Goal: Task Accomplishment & Management: Use online tool/utility

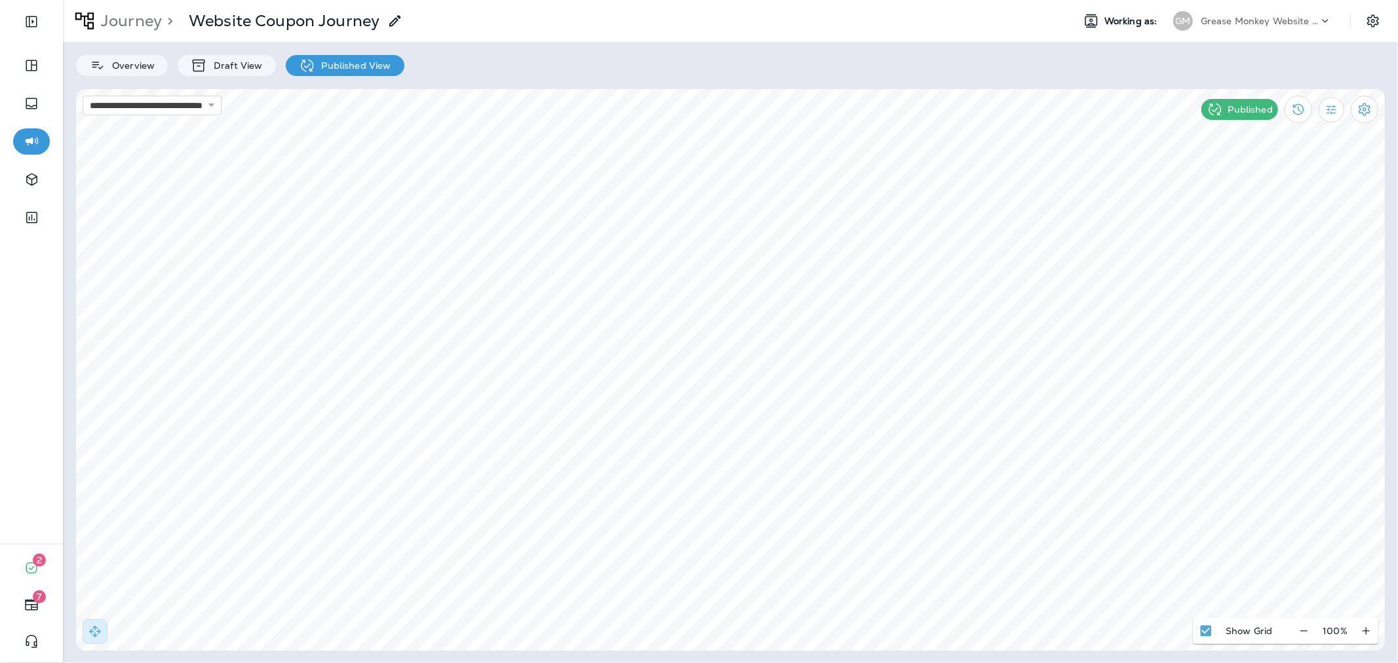
click at [1226, 22] on p "Grease Monkey Website Coupons" at bounding box center [1260, 21] width 118 height 10
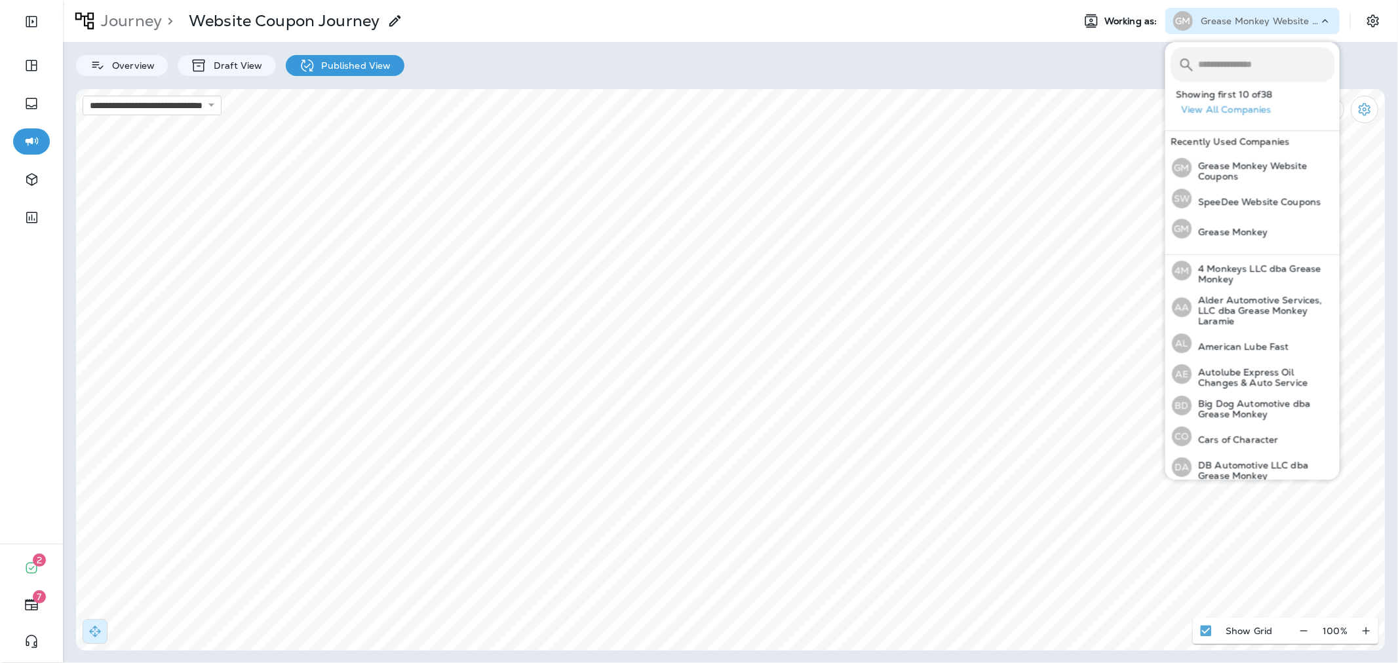
click at [1231, 60] on input "text" at bounding box center [1266, 64] width 136 height 35
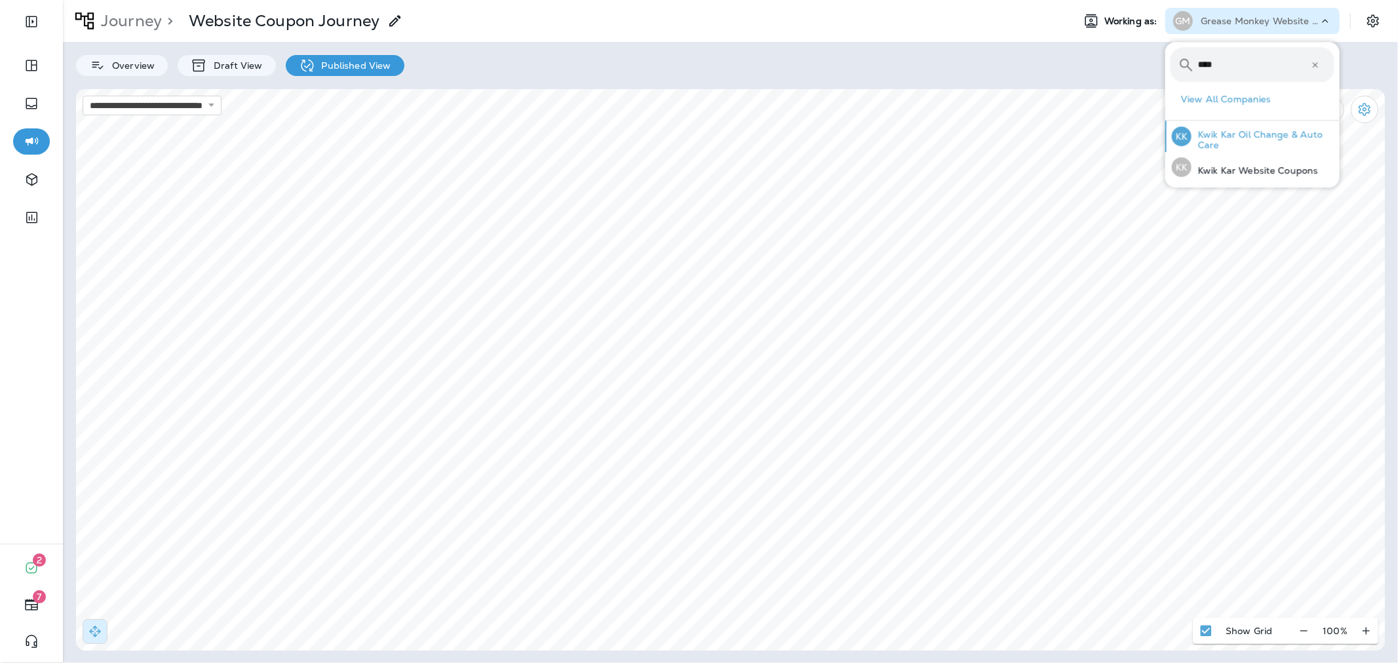
type input "****"
click at [1222, 151] on div "KK Kwik Kar Oil Change & Auto Care" at bounding box center [1253, 136] width 173 height 31
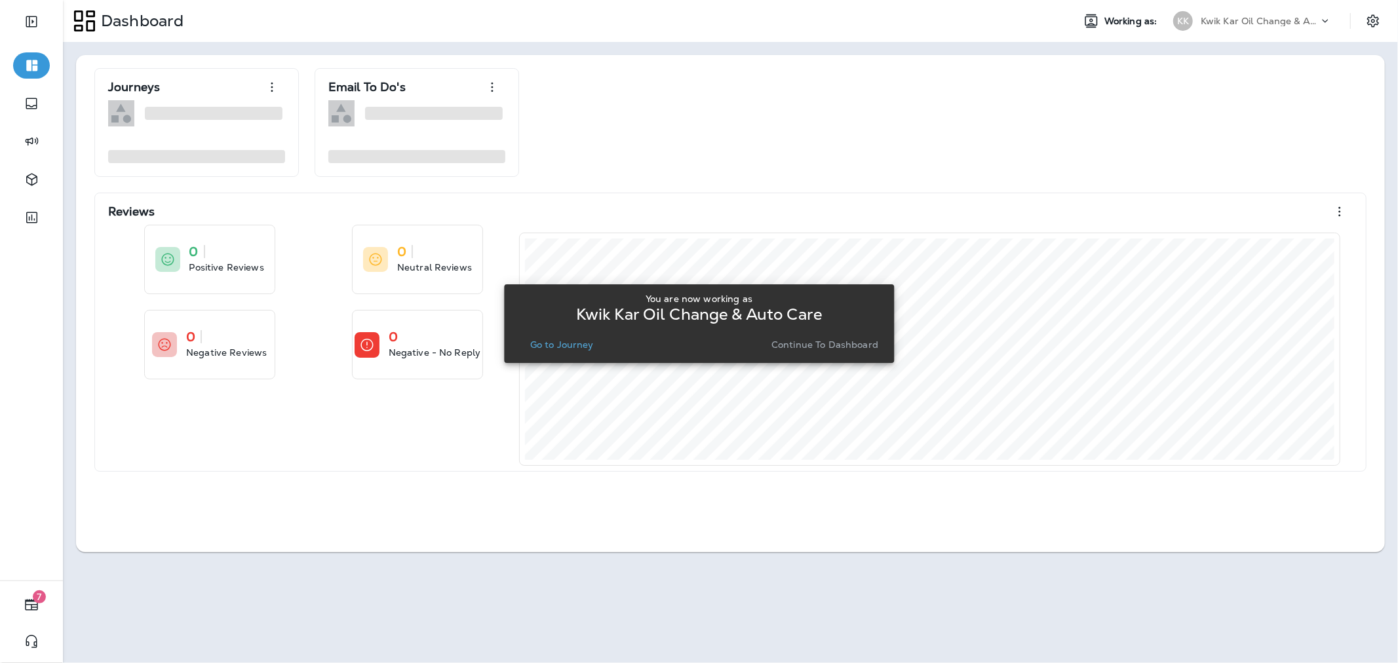
click at [782, 343] on p "Continue to Dashboard" at bounding box center [825, 345] width 107 height 10
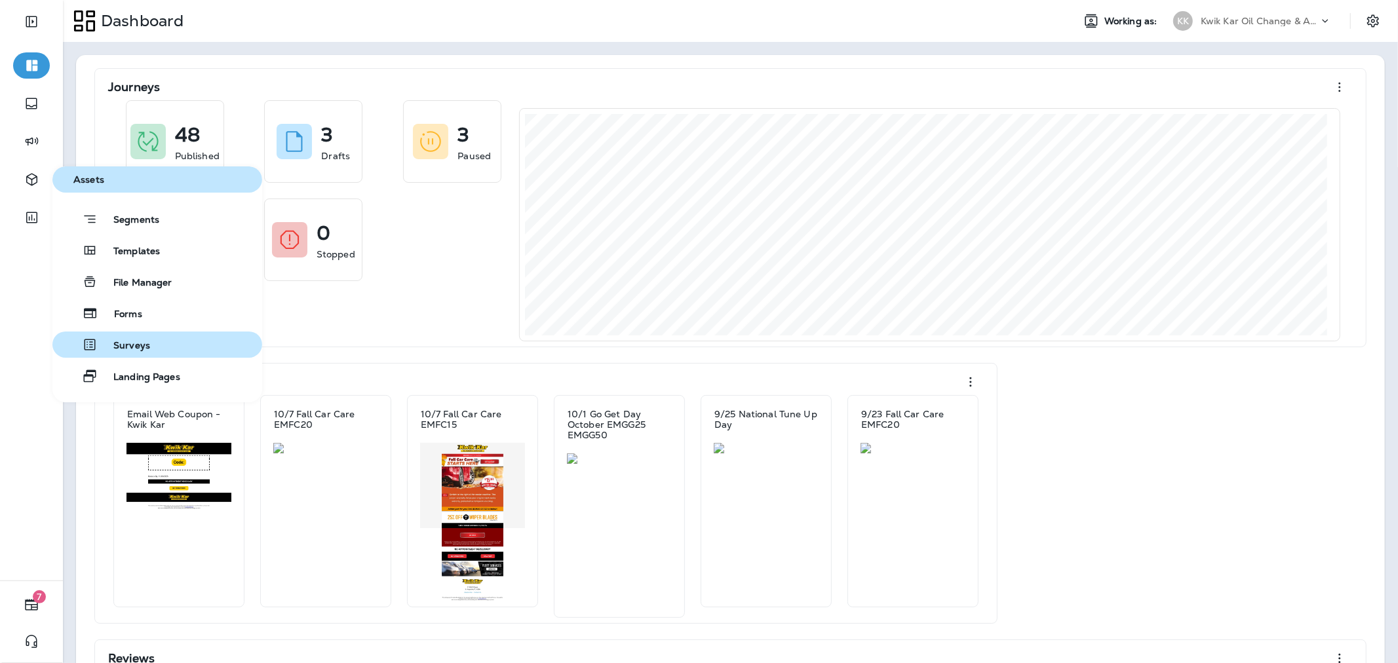
click at [156, 342] on button "Surveys" at bounding box center [157, 345] width 210 height 26
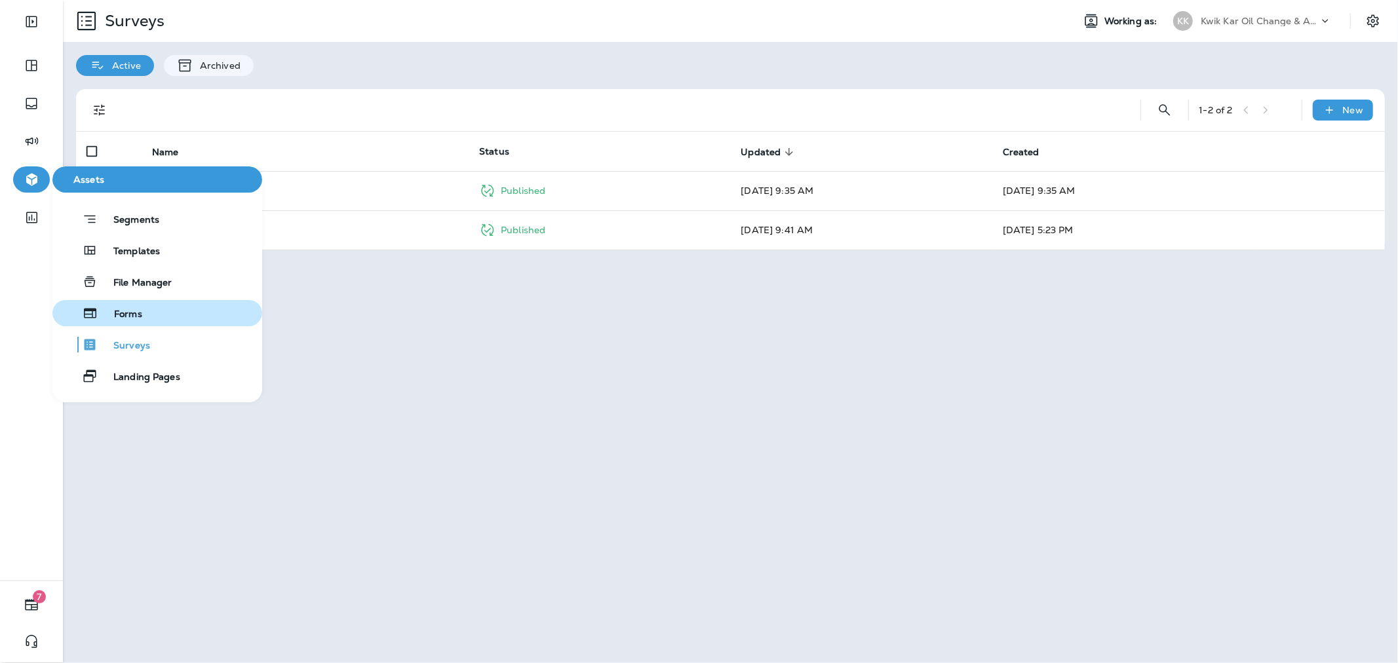
click at [157, 316] on button "Forms" at bounding box center [157, 313] width 210 height 26
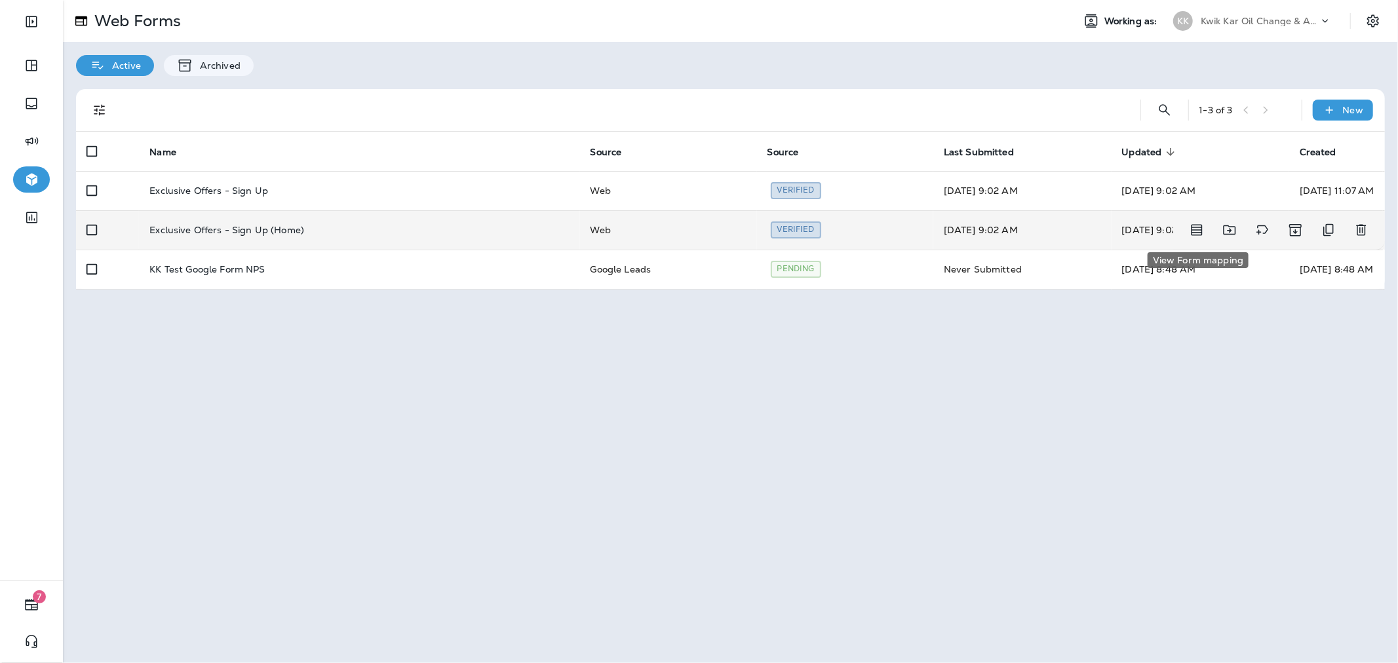
click at [1200, 231] on icon "View Form mapping" at bounding box center [1197, 230] width 16 height 16
